Goal: Check status: Check status

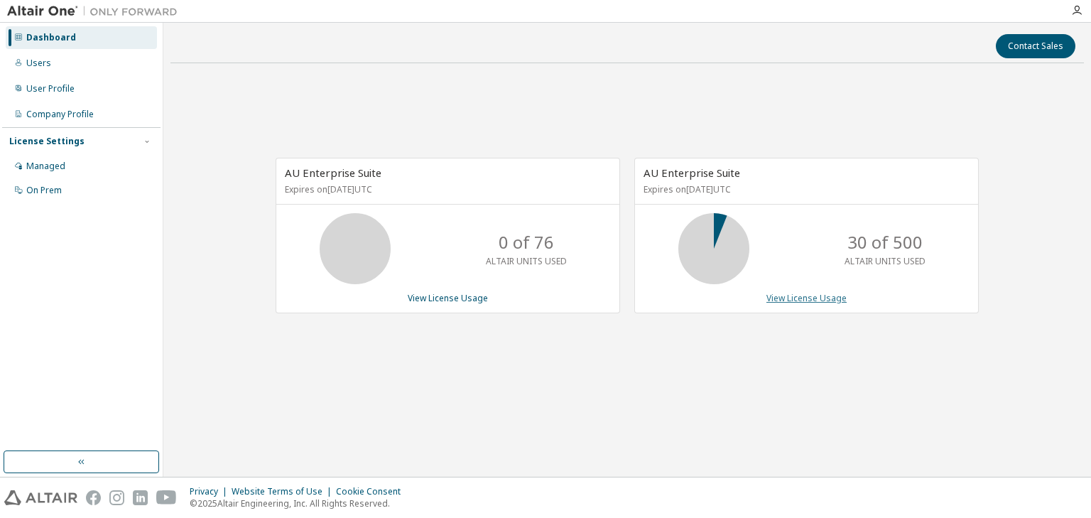
click at [812, 295] on link "View License Usage" at bounding box center [806, 298] width 80 height 12
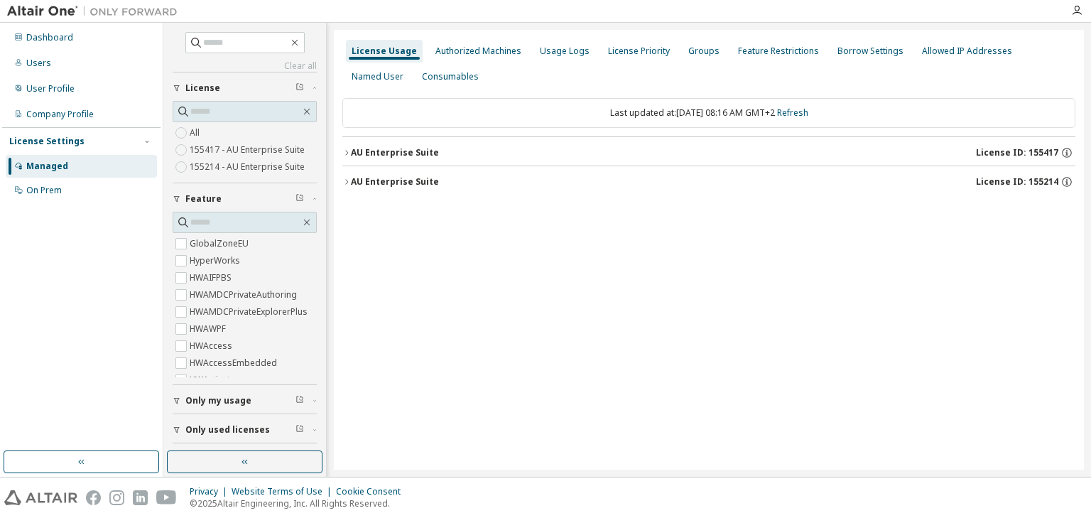
click at [344, 151] on icon "button" at bounding box center [346, 152] width 9 height 9
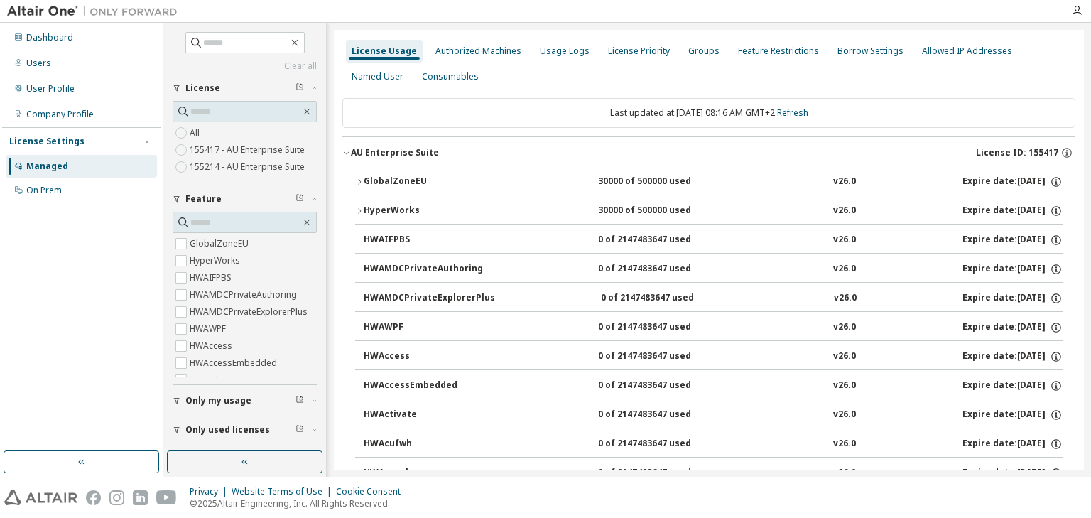
click at [359, 180] on icon "button" at bounding box center [359, 182] width 9 height 9
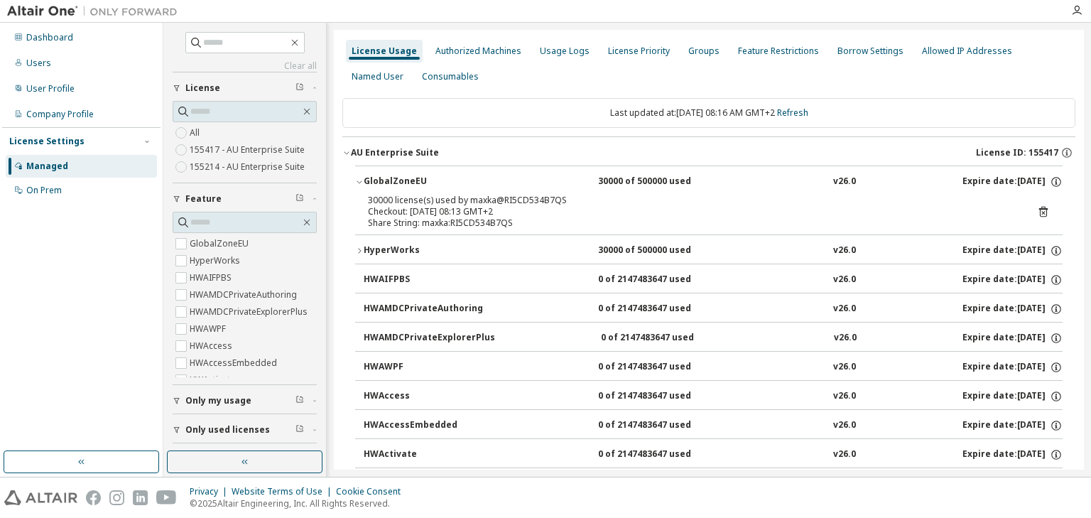
click at [361, 251] on icon "button" at bounding box center [359, 250] width 9 height 9
